Goal: Use online tool/utility: Utilize a website feature to perform a specific function

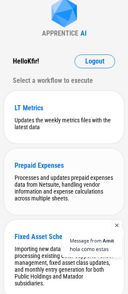
scroll to position [43, 0]
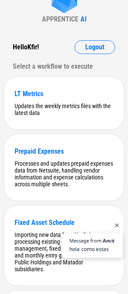
click at [90, 250] on span "hola como estas" at bounding box center [92, 249] width 45 height 8
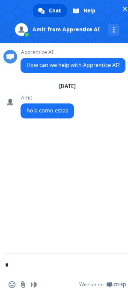
type textarea "**"
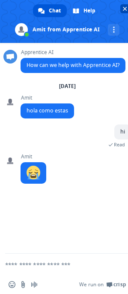
click at [124, 6] on span "Close chat" at bounding box center [125, 9] width 4 height 6
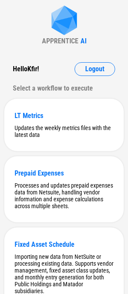
scroll to position [0, 0]
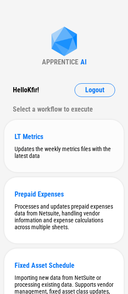
click at [43, 142] on div "LT Metrics Updates the weekly metrics files with the latest data" at bounding box center [64, 146] width 120 height 52
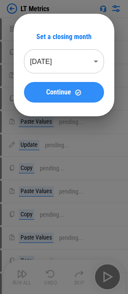
click at [72, 88] on button "Continue" at bounding box center [64, 92] width 80 height 21
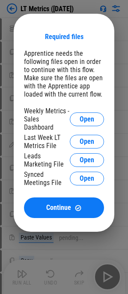
click at [71, 9] on div "Required files Apprentice needs the following files open in order to continue w…" at bounding box center [64, 123] width 128 height 246
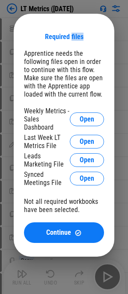
click at [71, 9] on div "Required files Apprentice needs the following files open in order to continue w…" at bounding box center [64, 135] width 128 height 270
drag, startPoint x: 70, startPoint y: 8, endPoint x: 51, endPoint y: 9, distance: 18.9
click at [67, 5] on div "Required files Apprentice needs the following files open in order to continue w…" at bounding box center [64, 135] width 128 height 270
click at [51, 9] on div "Required files Apprentice needs the following files open in order to continue w…" at bounding box center [64, 135] width 128 height 270
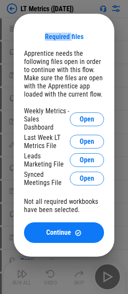
click at [36, 13] on div "Required files Apprentice needs the following files open in order to continue w…" at bounding box center [64, 135] width 128 height 270
click at [22, 13] on div "Required files Apprentice needs the following files open in order to continue w…" at bounding box center [64, 135] width 128 height 270
click at [68, 13] on div "Required files Apprentice needs the following files open in order to continue w…" at bounding box center [64, 135] width 128 height 270
click at [72, 8] on div "Required files Apprentice needs the following files open in order to continue w…" at bounding box center [64, 135] width 128 height 270
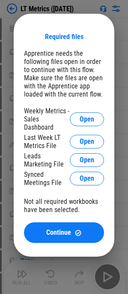
click at [93, 3] on div "Required files Apprentice needs the following files open in order to continue w…" at bounding box center [64, 135] width 128 height 270
click at [94, 3] on div "Required files Apprentice needs the following files open in order to continue w…" at bounding box center [64, 135] width 128 height 270
drag, startPoint x: 85, startPoint y: 8, endPoint x: 36, endPoint y: 91, distance: 96.8
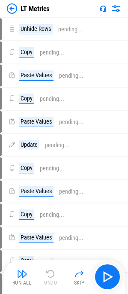
click at [103, 10] on img at bounding box center [103, 8] width 7 height 7
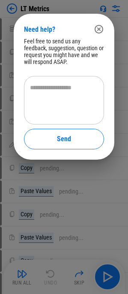
click at [101, 26] on icon "button" at bounding box center [99, 29] width 9 height 9
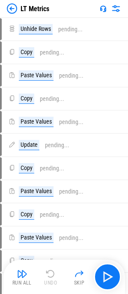
click at [14, 6] on img at bounding box center [12, 8] width 10 height 10
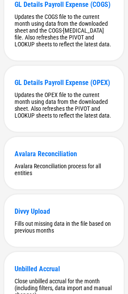
scroll to position [6473, 0]
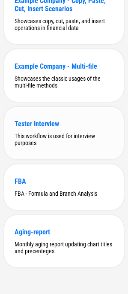
click at [45, 122] on div "Tester Interview" at bounding box center [64, 124] width 99 height 8
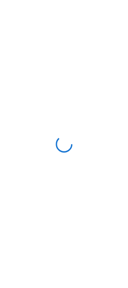
scroll to position [0, 0]
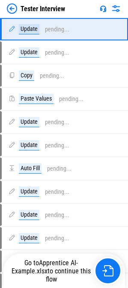
click at [102, 6] on img at bounding box center [103, 8] width 7 height 7
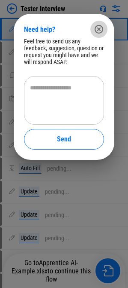
click at [97, 33] on icon "button" at bounding box center [99, 29] width 10 height 10
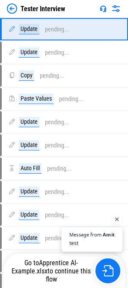
click at [96, 240] on span "test" at bounding box center [92, 243] width 45 height 8
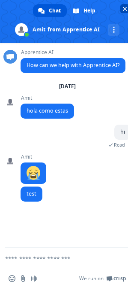
click at [127, 8] on span "Close chat" at bounding box center [125, 9] width 4 height 6
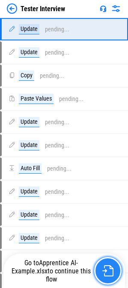
click at [108, 267] on img "button" at bounding box center [108, 270] width 11 height 11
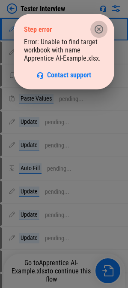
click at [102, 25] on icon "button" at bounding box center [99, 29] width 10 height 10
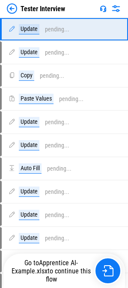
click at [105, 8] on img at bounding box center [103, 8] width 7 height 7
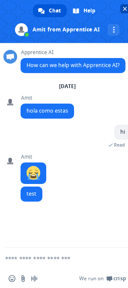
click at [124, 9] on span "Close chat" at bounding box center [125, 9] width 4 height 6
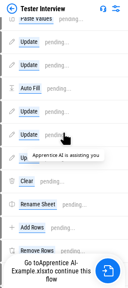
scroll to position [37, 0]
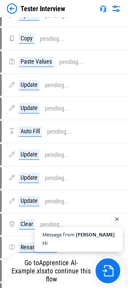
click at [88, 239] on span "Hi" at bounding box center [78, 243] width 73 height 8
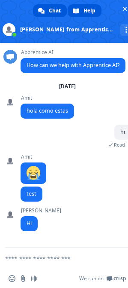
click at [89, 9] on span "Help" at bounding box center [90, 10] width 12 height 13
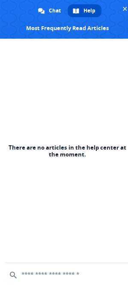
click at [98, 14] on link "Help" at bounding box center [85, 10] width 34 height 13
click at [123, 11] on span "Close chat" at bounding box center [125, 9] width 4 height 6
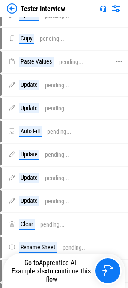
click at [45, 59] on div "Paste Values" at bounding box center [36, 62] width 35 height 10
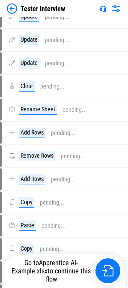
scroll to position [209, 0]
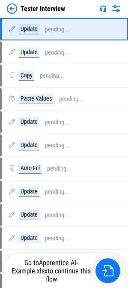
click at [10, 12] on img at bounding box center [12, 8] width 10 height 10
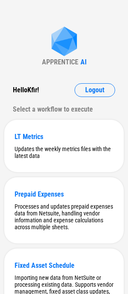
click at [57, 101] on div "Hello Kfir ! Logout Select a workflow to execute" at bounding box center [64, 99] width 120 height 33
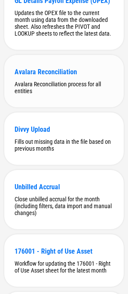
click at [63, 76] on div "Avalara Reconciliation" at bounding box center [64, 72] width 99 height 8
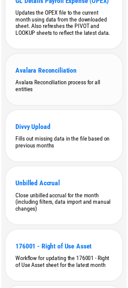
scroll to position [0, 0]
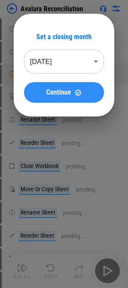
click at [76, 94] on img at bounding box center [78, 92] width 7 height 7
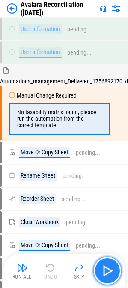
click at [105, 265] on img "button" at bounding box center [108, 271] width 14 height 14
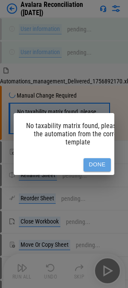
click at [99, 161] on button "Done" at bounding box center [97, 164] width 27 height 13
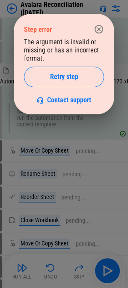
drag, startPoint x: 93, startPoint y: 27, endPoint x: 94, endPoint y: 70, distance: 42.5
click at [94, 27] on button "button" at bounding box center [99, 29] width 17 height 17
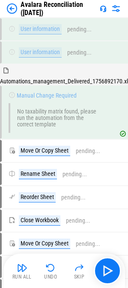
click at [106, 7] on img at bounding box center [103, 8] width 7 height 7
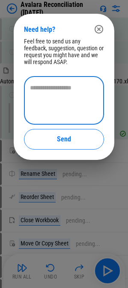
click at [67, 106] on textarea at bounding box center [64, 100] width 68 height 34
type textarea "**********"
